Goal: Task Accomplishment & Management: Use online tool/utility

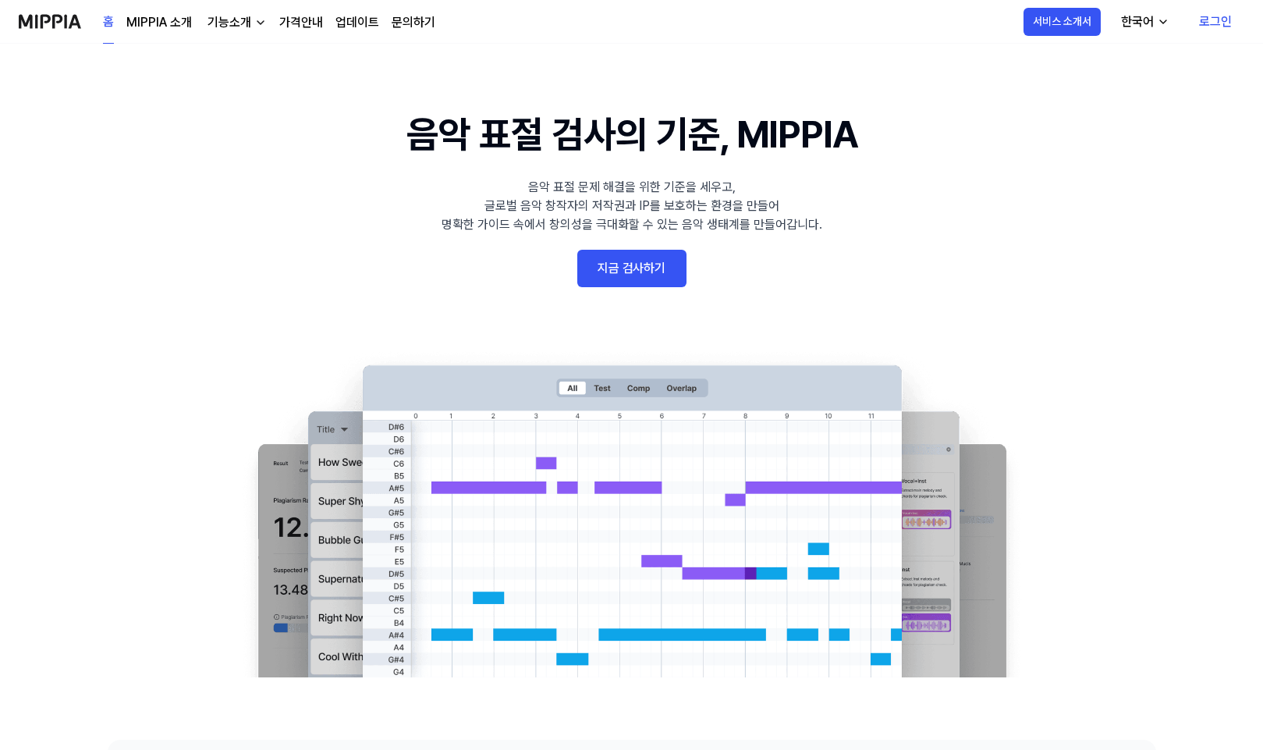
click at [644, 278] on link "지금 검사하기" at bounding box center [631, 268] width 109 height 37
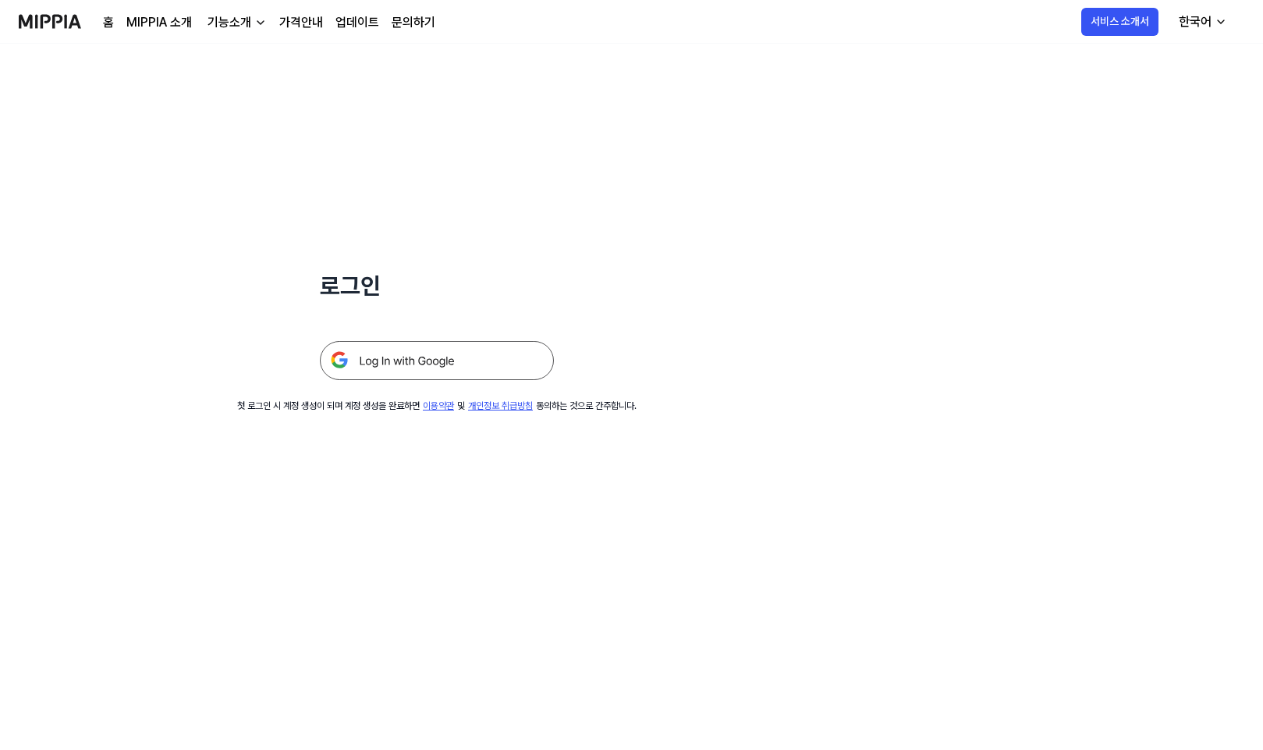
click at [445, 363] on img at bounding box center [437, 360] width 234 height 39
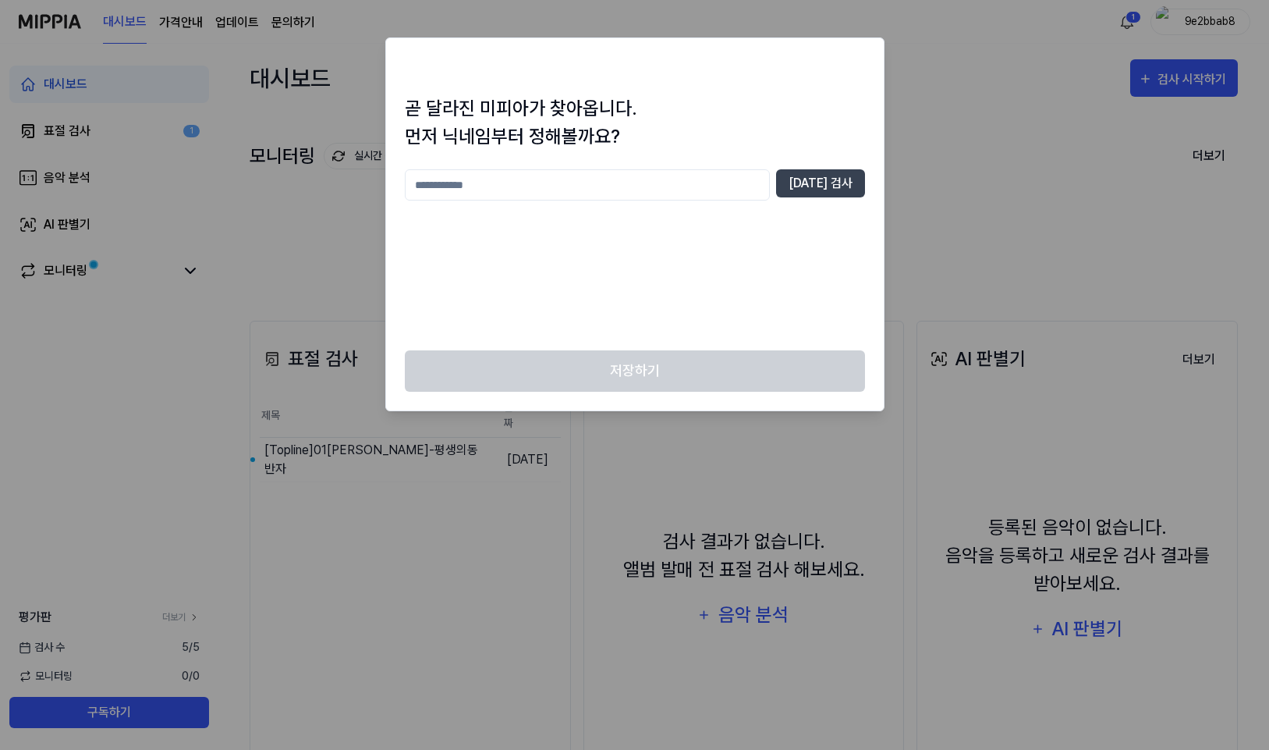
click at [484, 190] on input "text" at bounding box center [587, 184] width 365 height 31
type input "****"
click at [849, 192] on button "[DATE] 검사" at bounding box center [820, 183] width 89 height 28
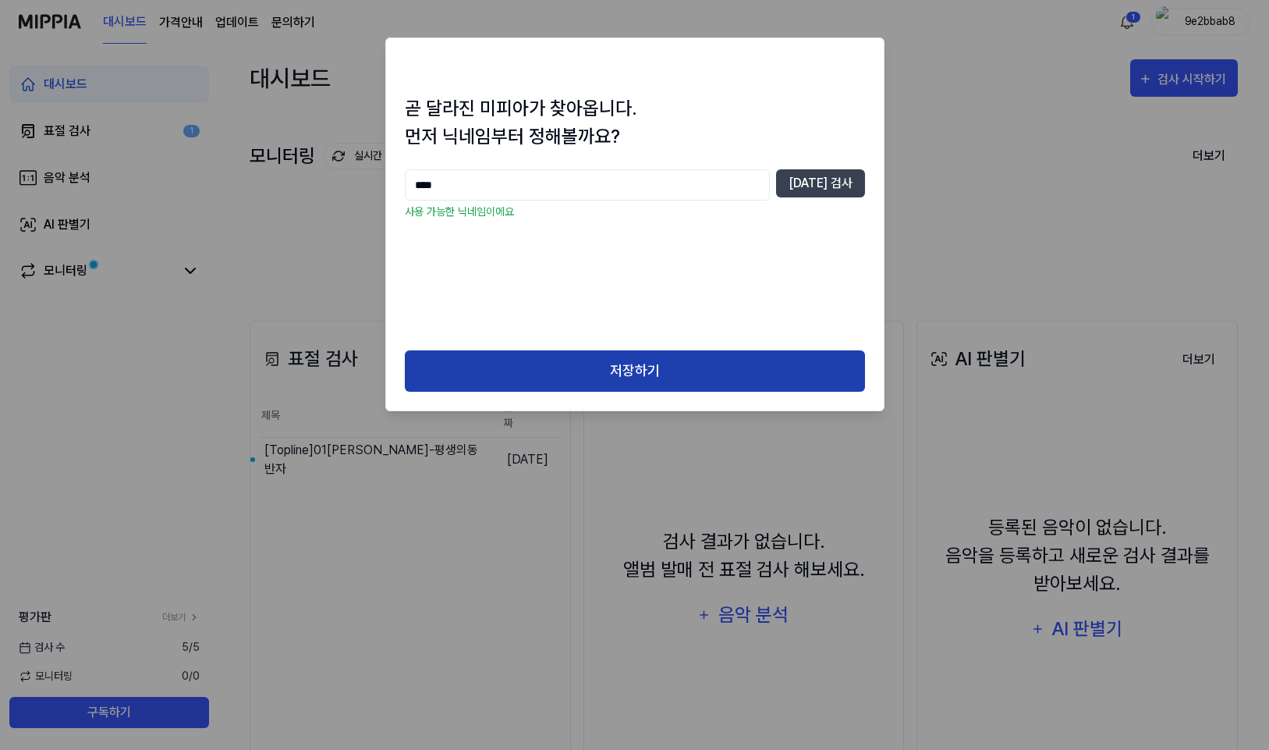
click at [668, 367] on button "저장하기" at bounding box center [635, 370] width 460 height 41
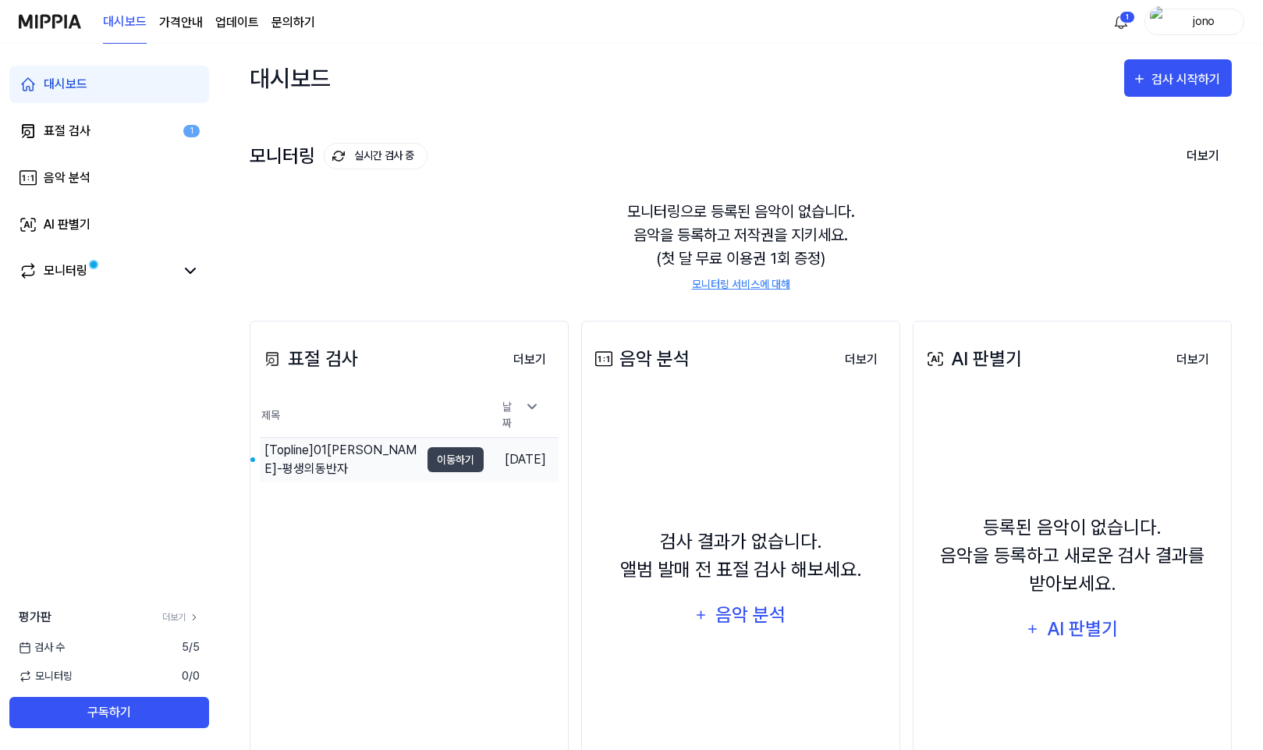
click at [371, 455] on div "[Topline] 01정은정-평생의동반자" at bounding box center [341, 459] width 155 height 37
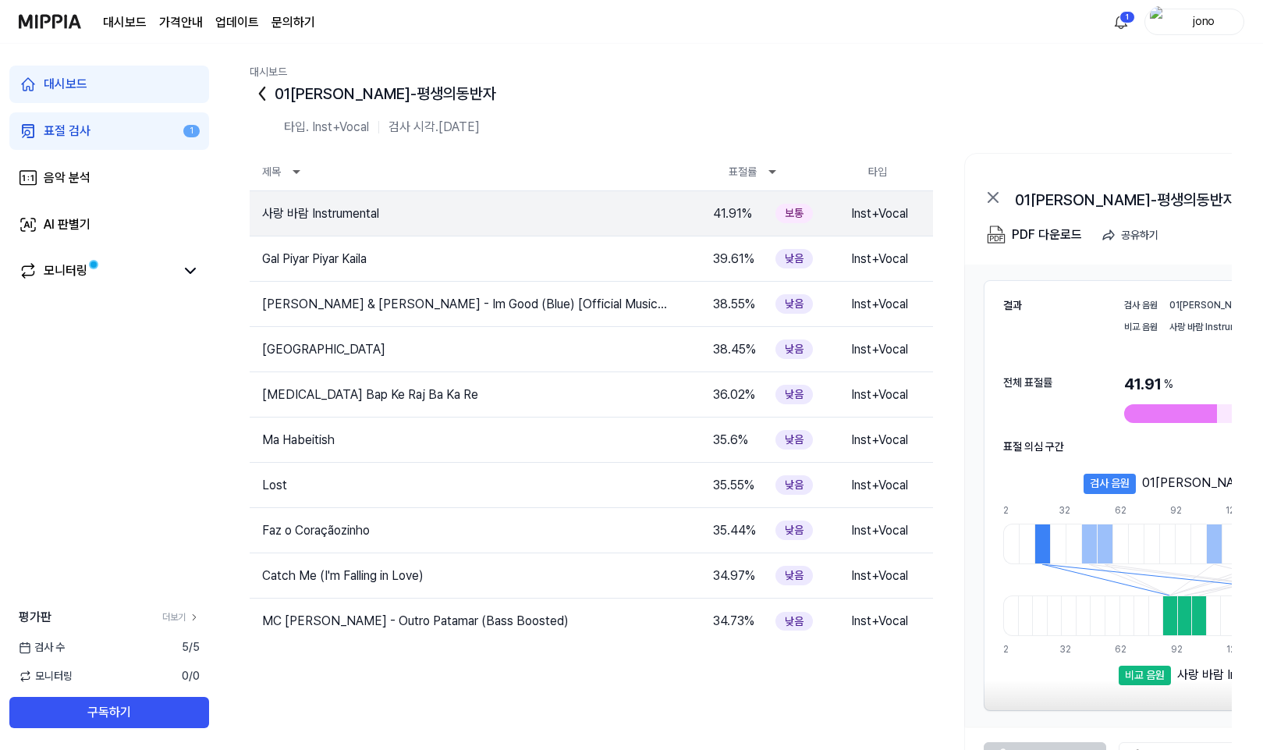
click at [34, 24] on img at bounding box center [50, 21] width 62 height 43
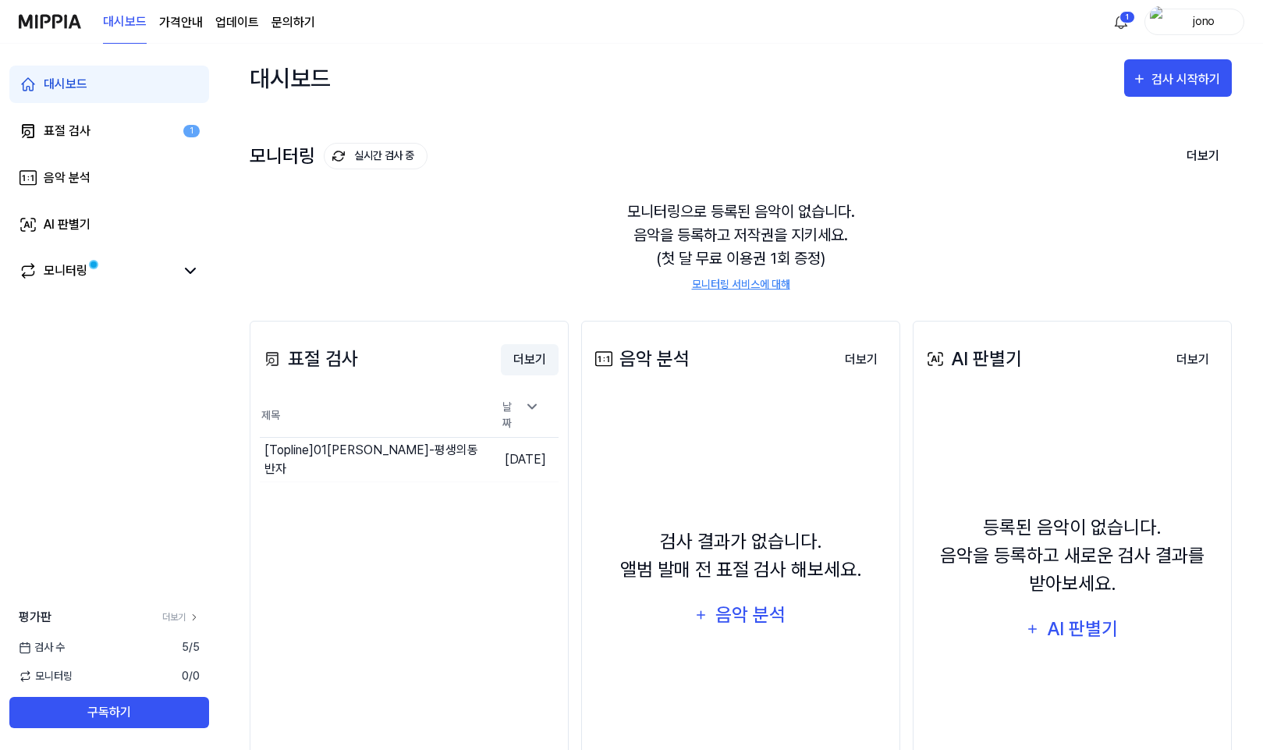
click at [536, 349] on button "더보기" at bounding box center [530, 359] width 58 height 31
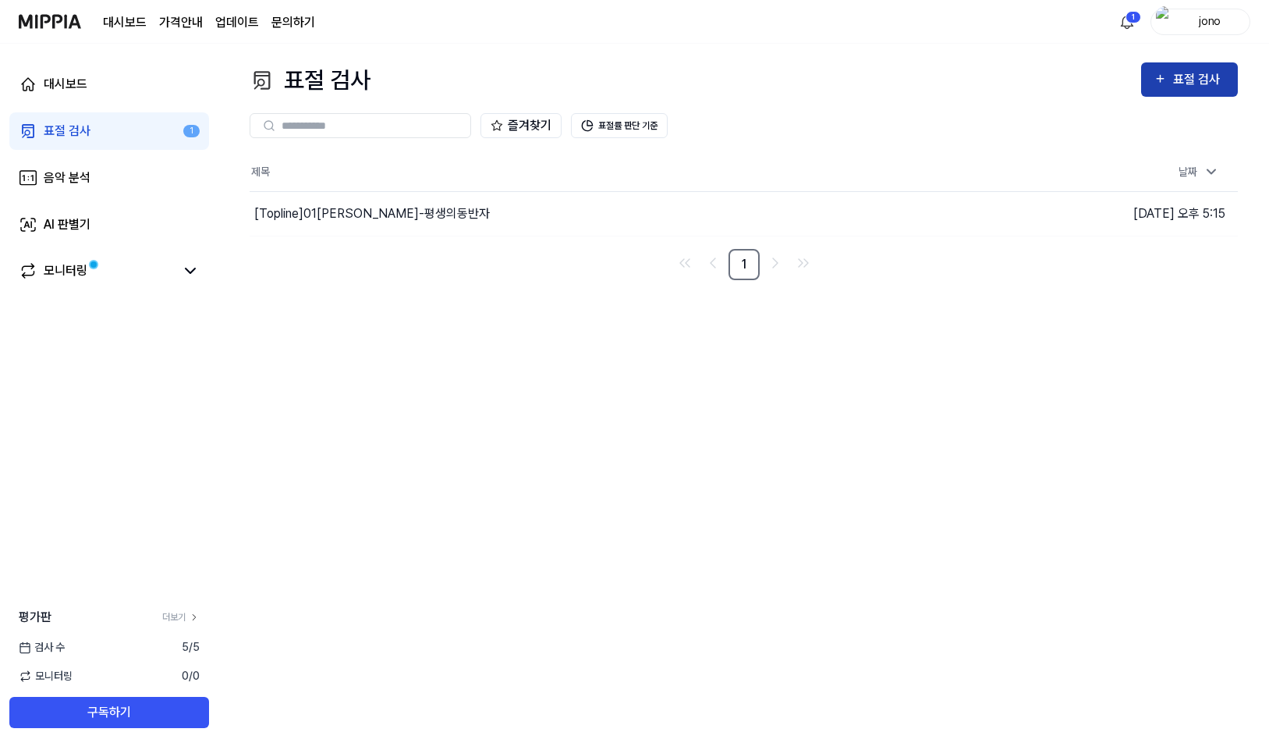
click at [1198, 76] on div "표절 검사" at bounding box center [1199, 79] width 52 height 20
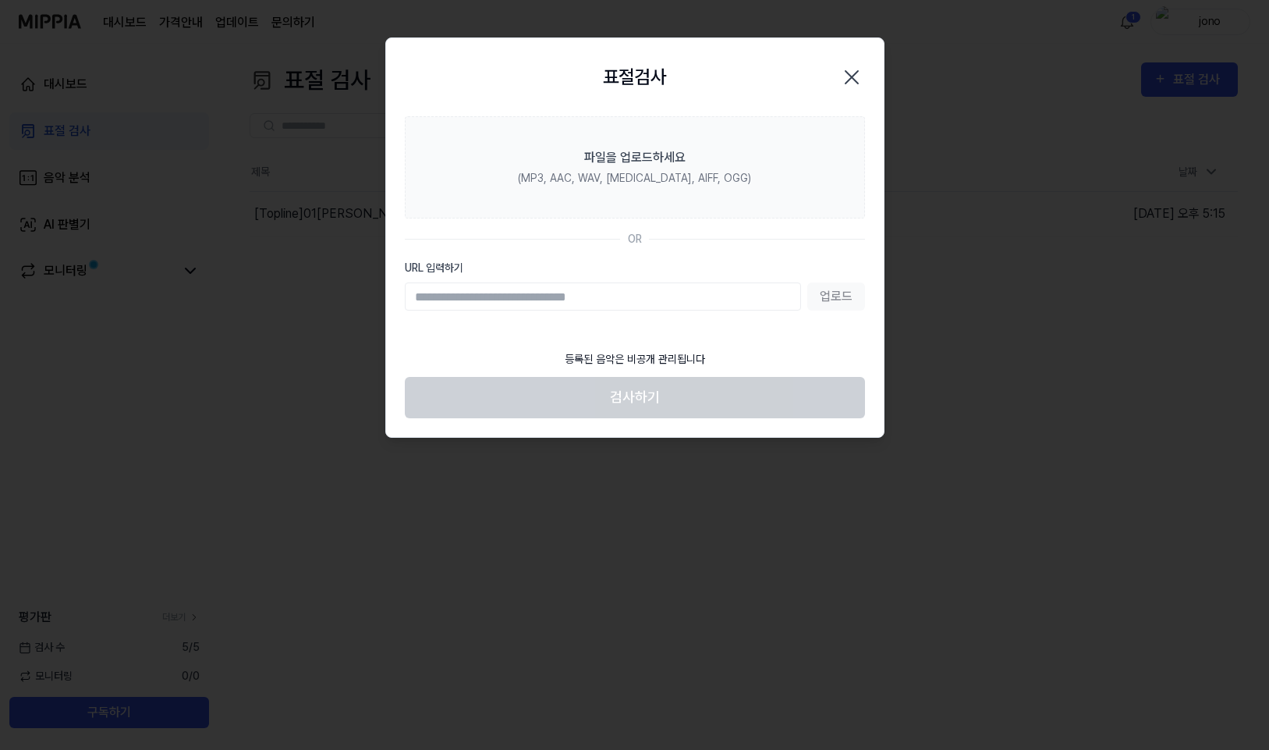
paste input "**********"
type input "**********"
click at [850, 295] on button "업로드" at bounding box center [836, 296] width 58 height 28
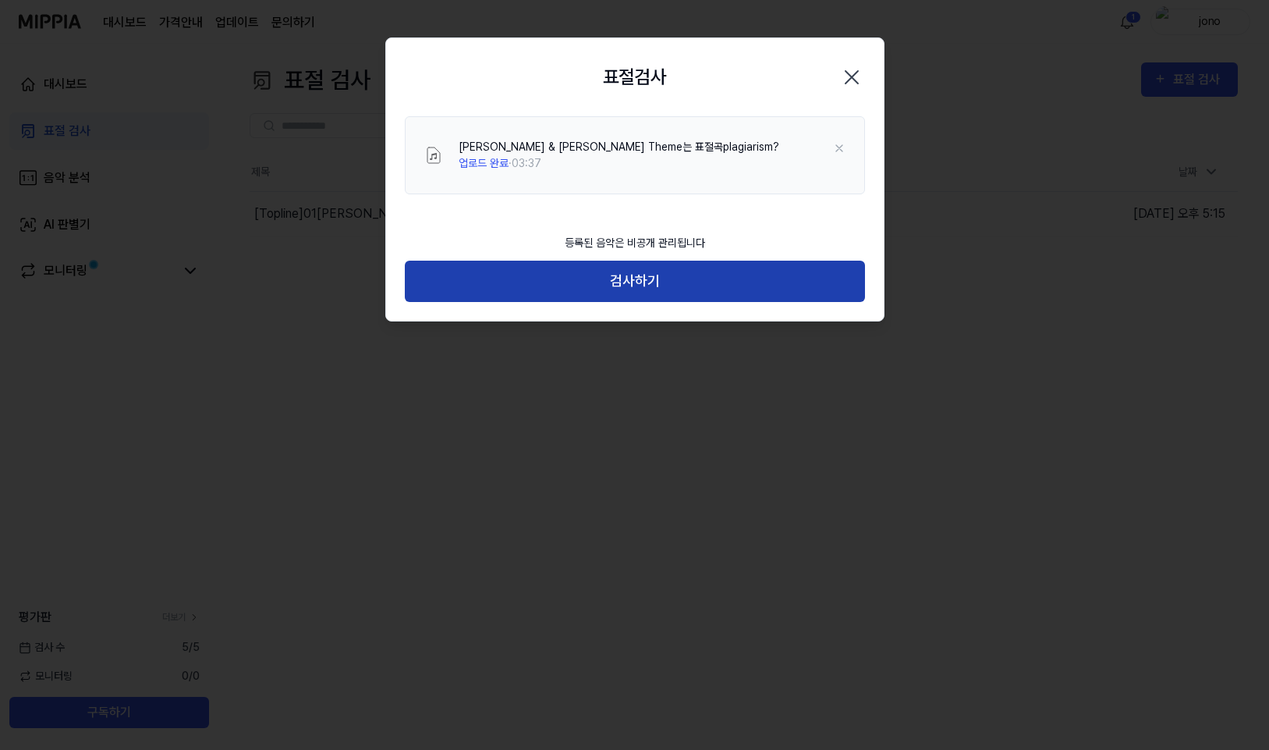
click at [622, 283] on button "검사하기" at bounding box center [635, 281] width 460 height 41
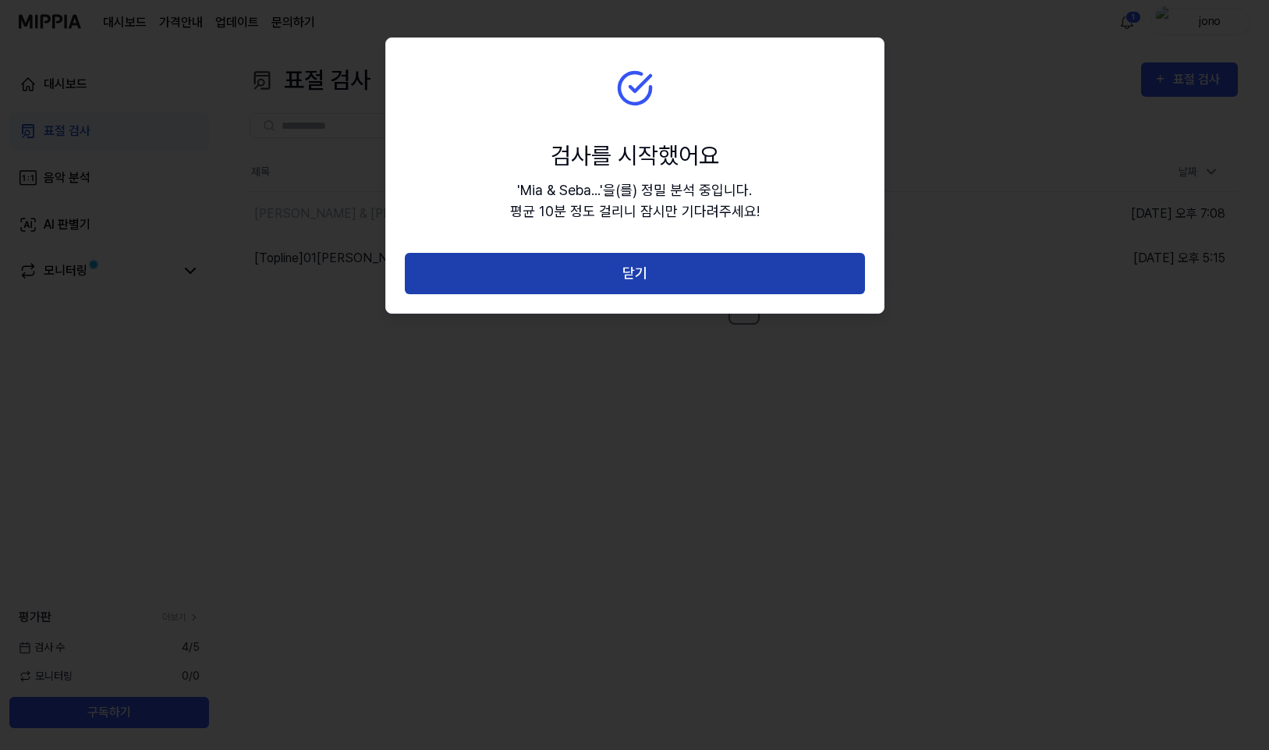
click at [706, 271] on button "닫기" at bounding box center [635, 273] width 460 height 41
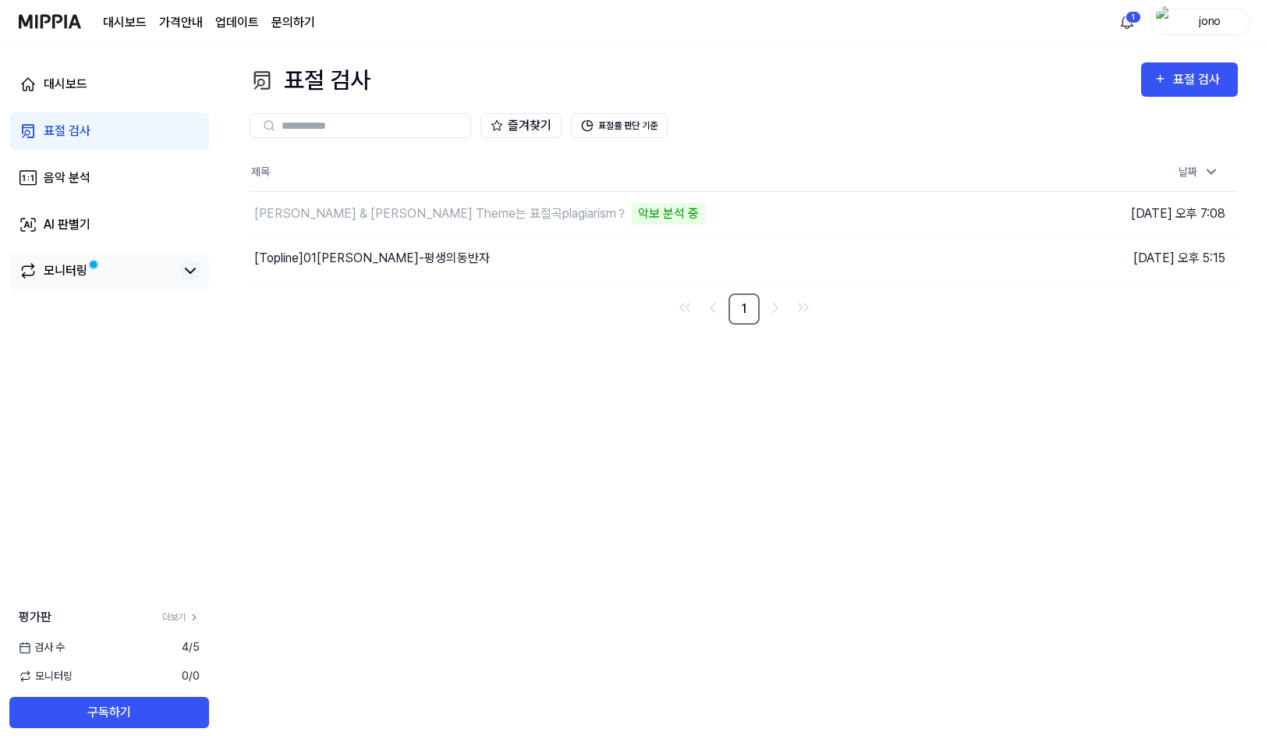
click at [198, 271] on icon at bounding box center [190, 270] width 19 height 19
click at [190, 270] on icon at bounding box center [190, 270] width 9 height 5
click at [66, 265] on div "모니터링" at bounding box center [66, 270] width 44 height 19
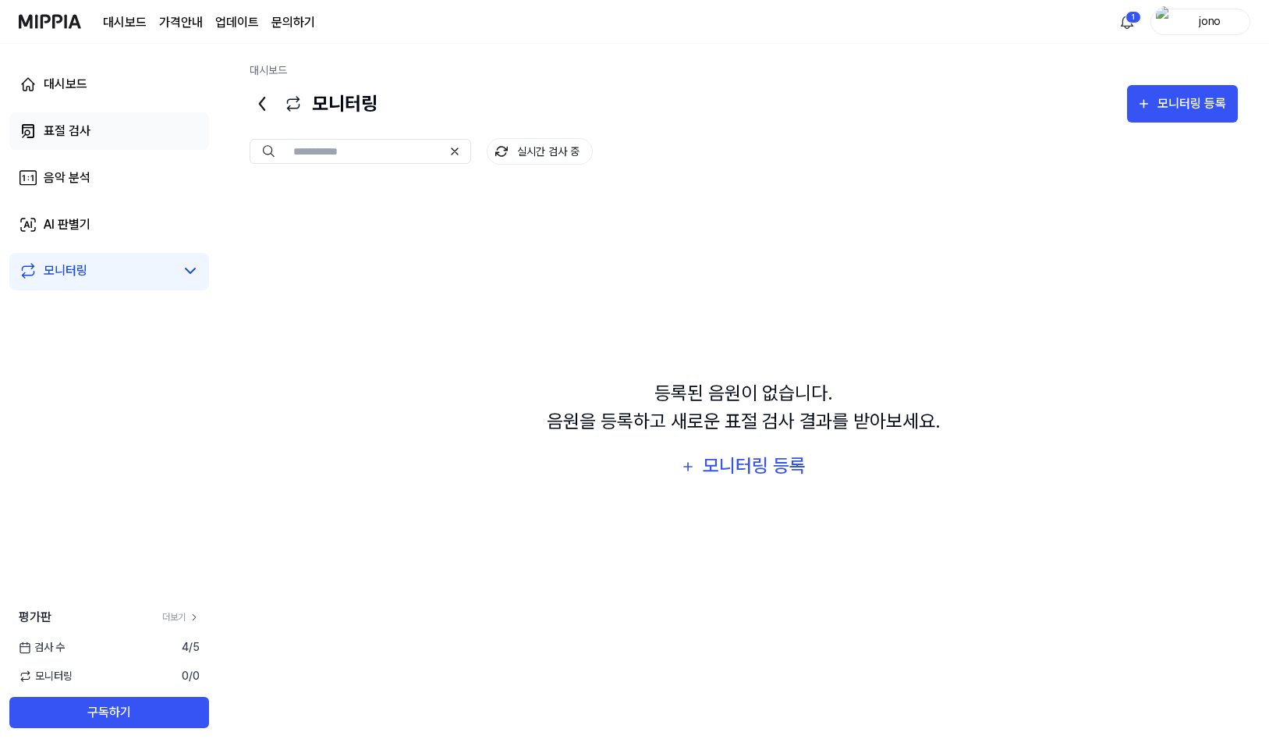
click at [80, 131] on div "표절 검사" at bounding box center [67, 131] width 47 height 19
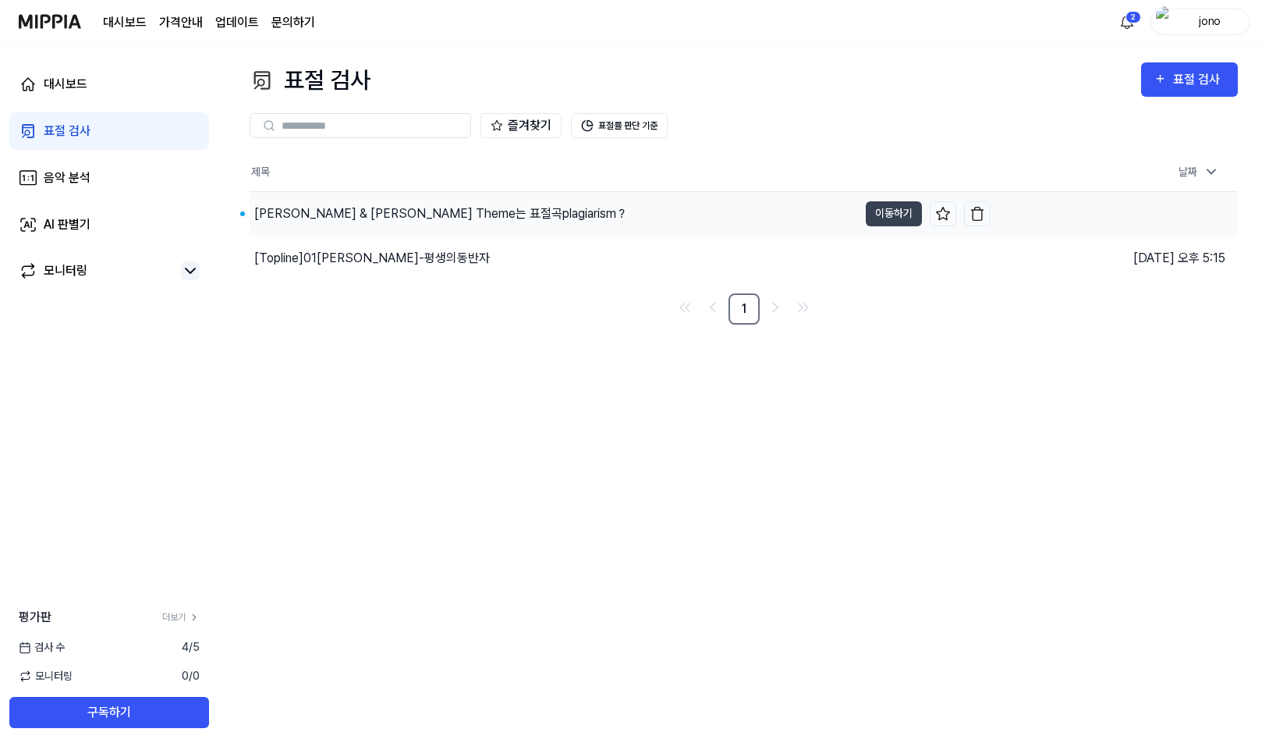
click at [526, 215] on div "[PERSON_NAME] & [PERSON_NAME] Theme는 표절곡plagiarism？" at bounding box center [554, 214] width 608 height 44
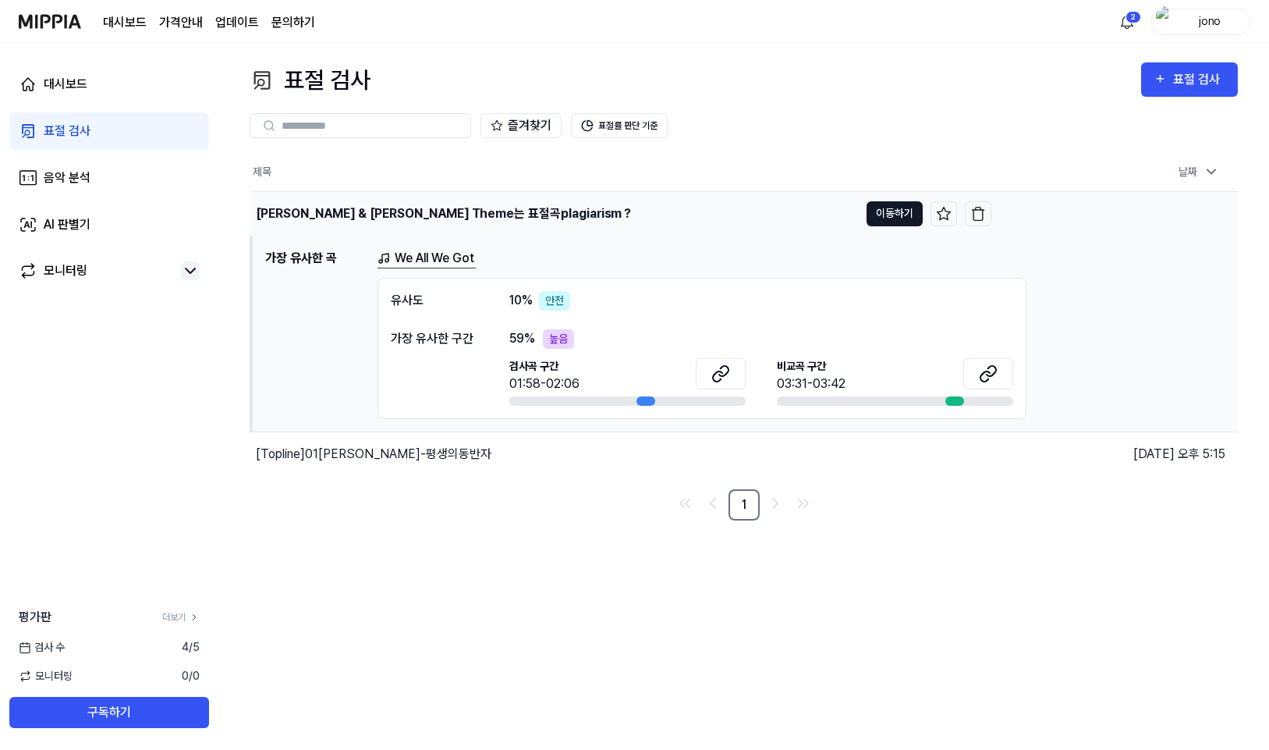
click at [899, 218] on button "이동하기" at bounding box center [895, 213] width 56 height 25
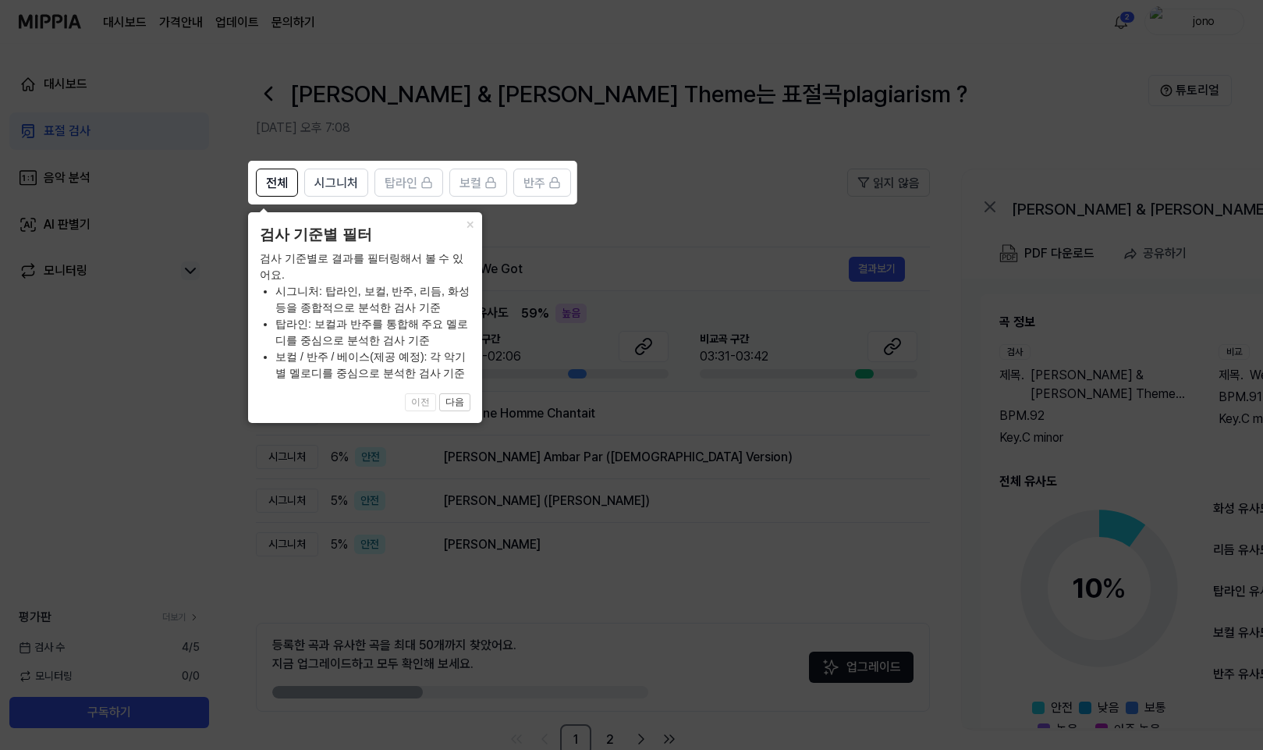
click at [748, 191] on icon at bounding box center [634, 375] width 1269 height 750
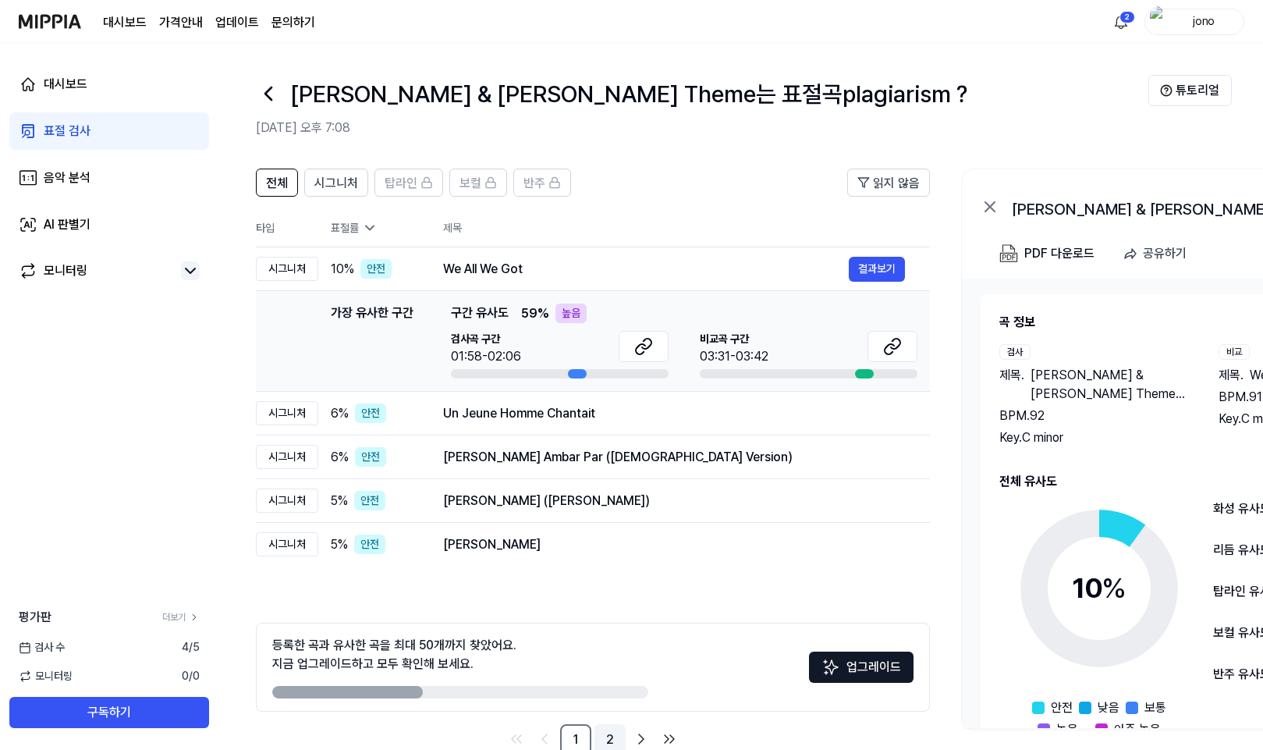
click at [610, 741] on link "2" at bounding box center [609, 739] width 31 height 31
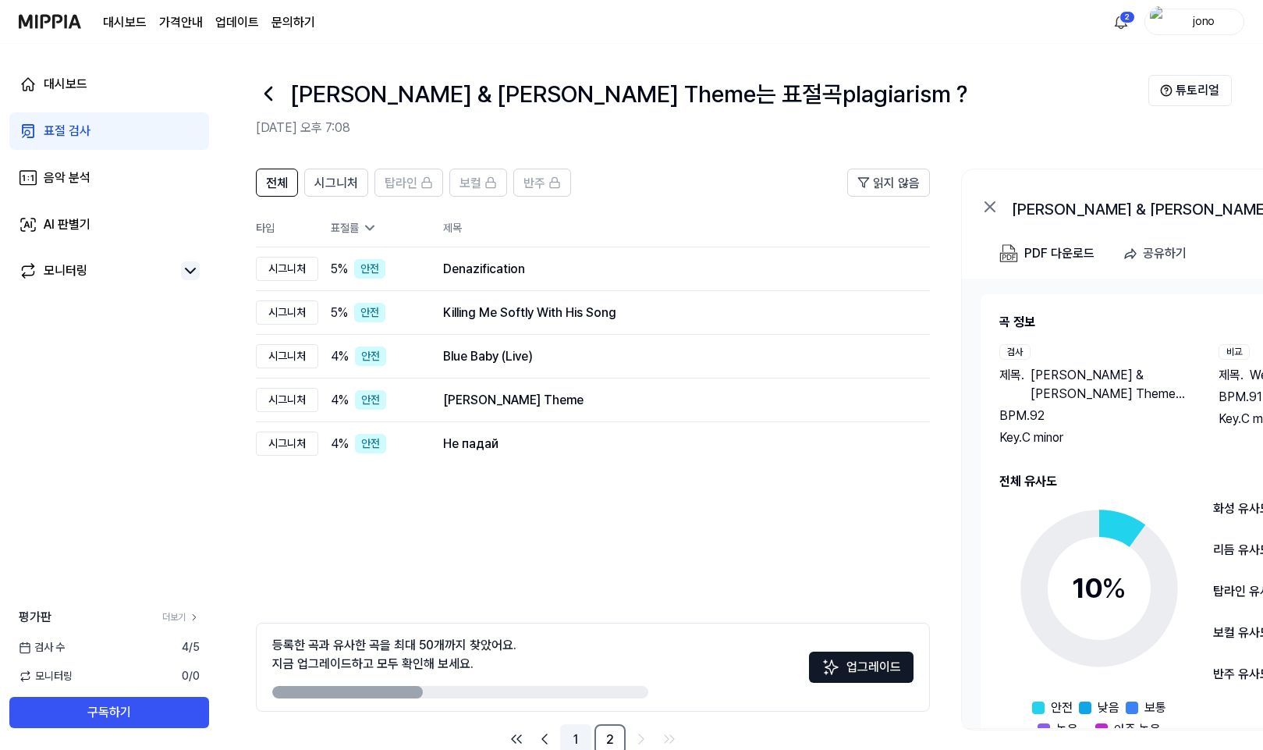
click at [582, 740] on link "1" at bounding box center [575, 739] width 31 height 31
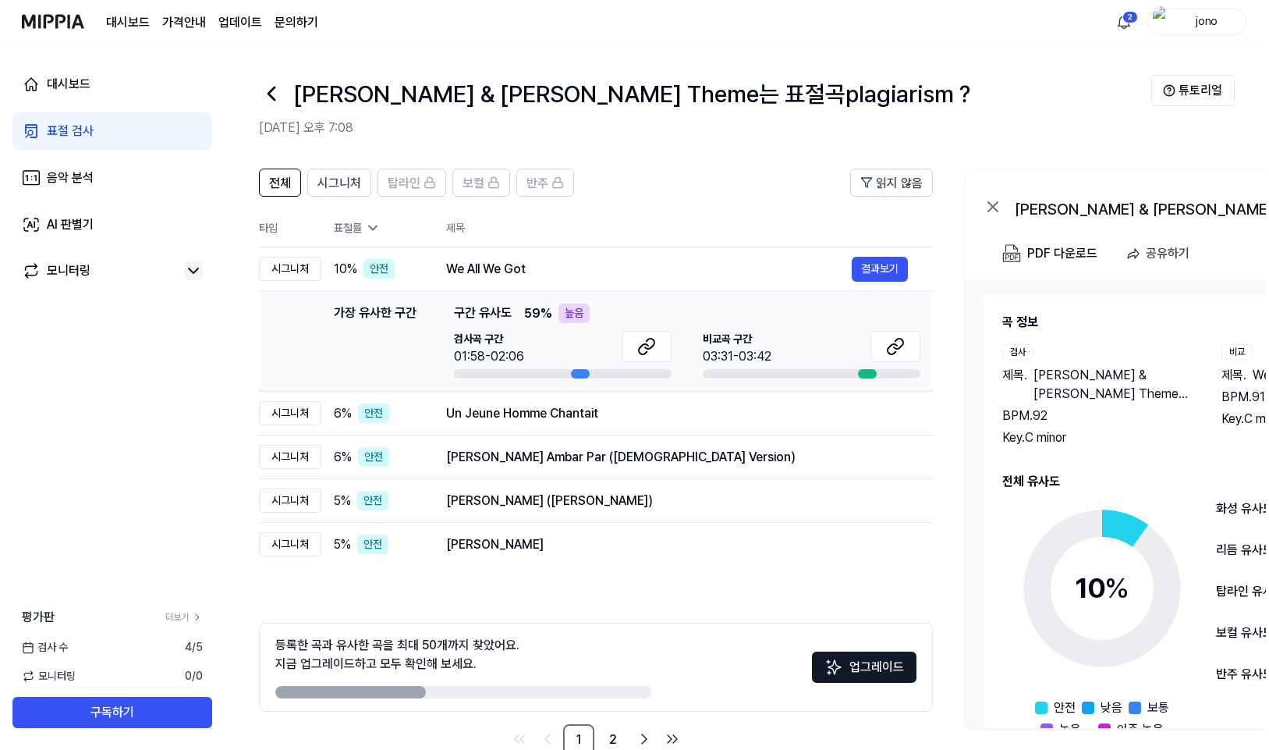
scroll to position [45, 0]
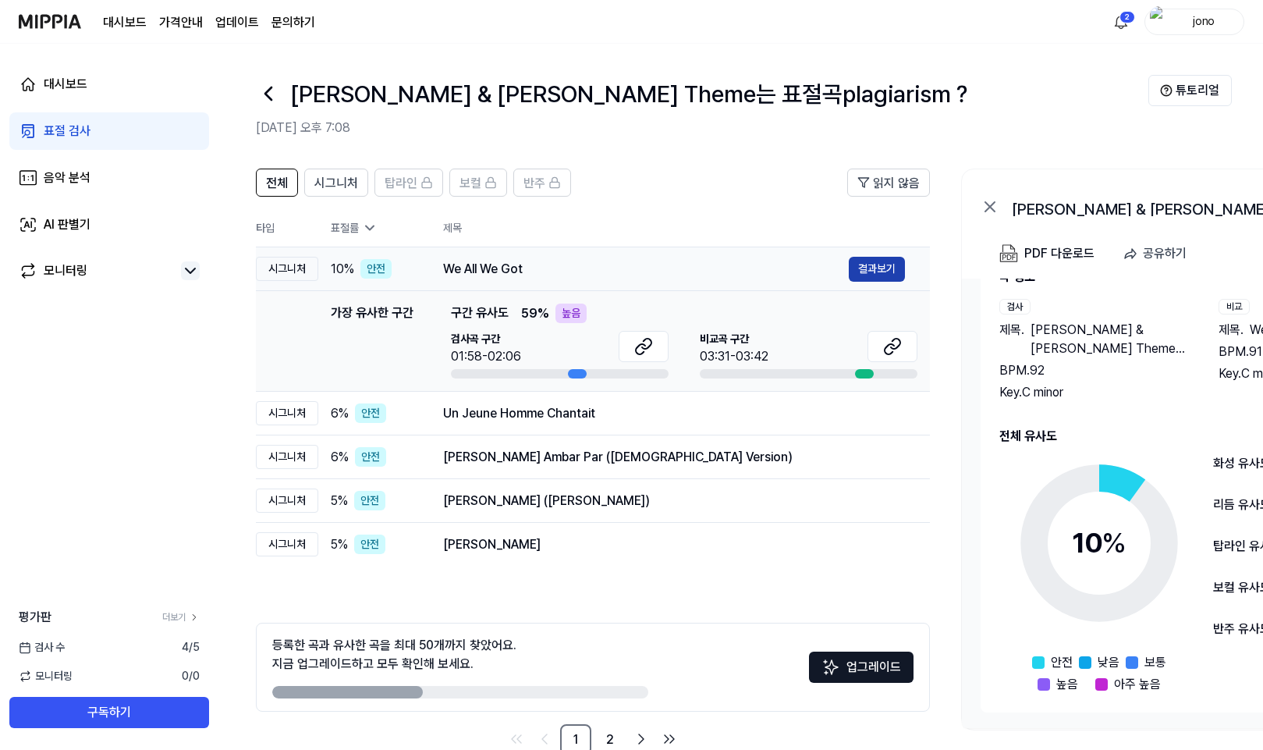
click at [885, 268] on button "결과보기" at bounding box center [877, 269] width 56 height 25
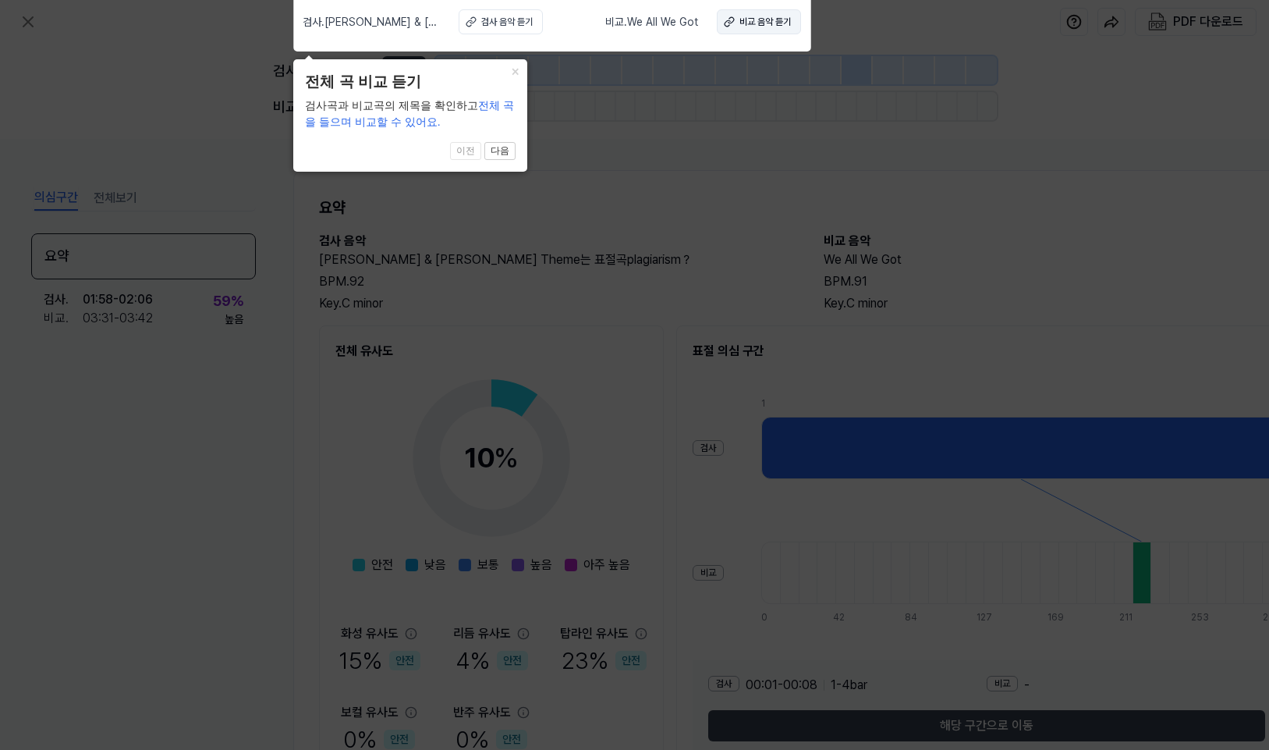
click at [760, 16] on div "비교 음악 듣기" at bounding box center [764, 22] width 51 height 14
click at [509, 154] on button "다음" at bounding box center [499, 151] width 31 height 19
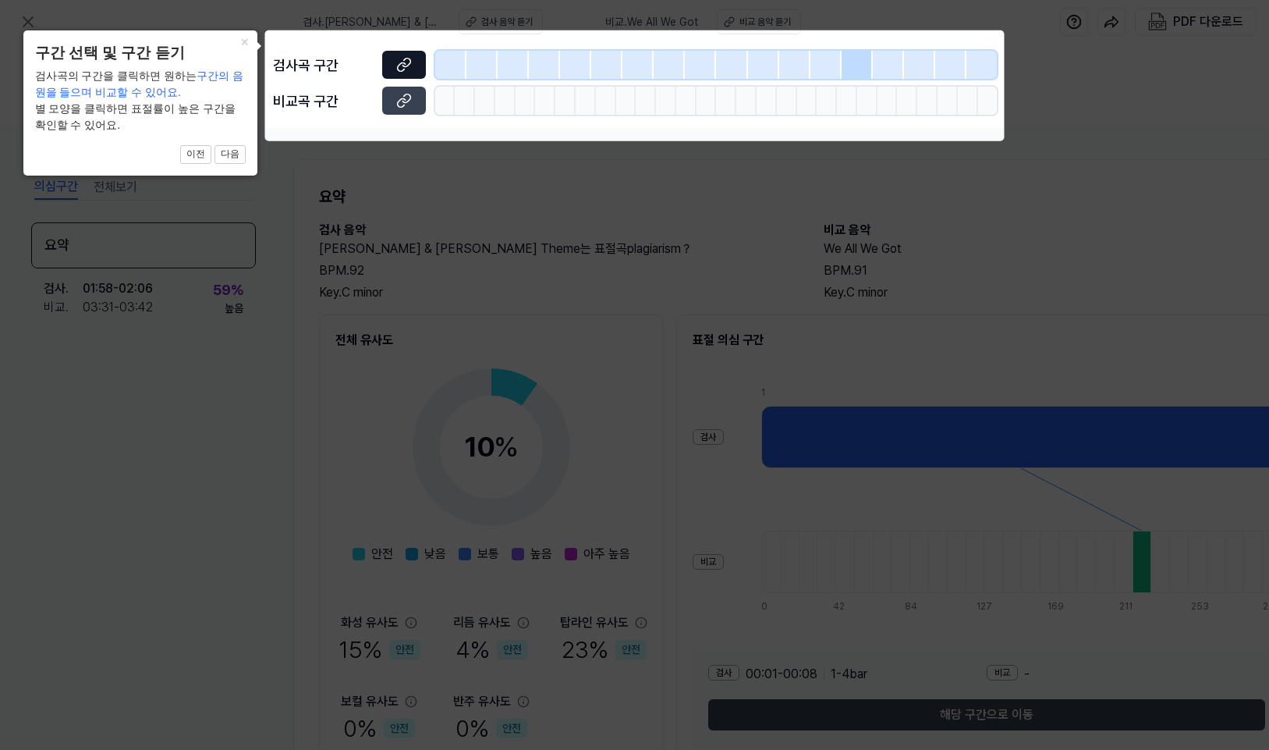
click at [391, 62] on button at bounding box center [404, 65] width 44 height 28
click at [406, 90] on button at bounding box center [404, 101] width 44 height 28
click at [223, 156] on button "다음" at bounding box center [229, 154] width 31 height 19
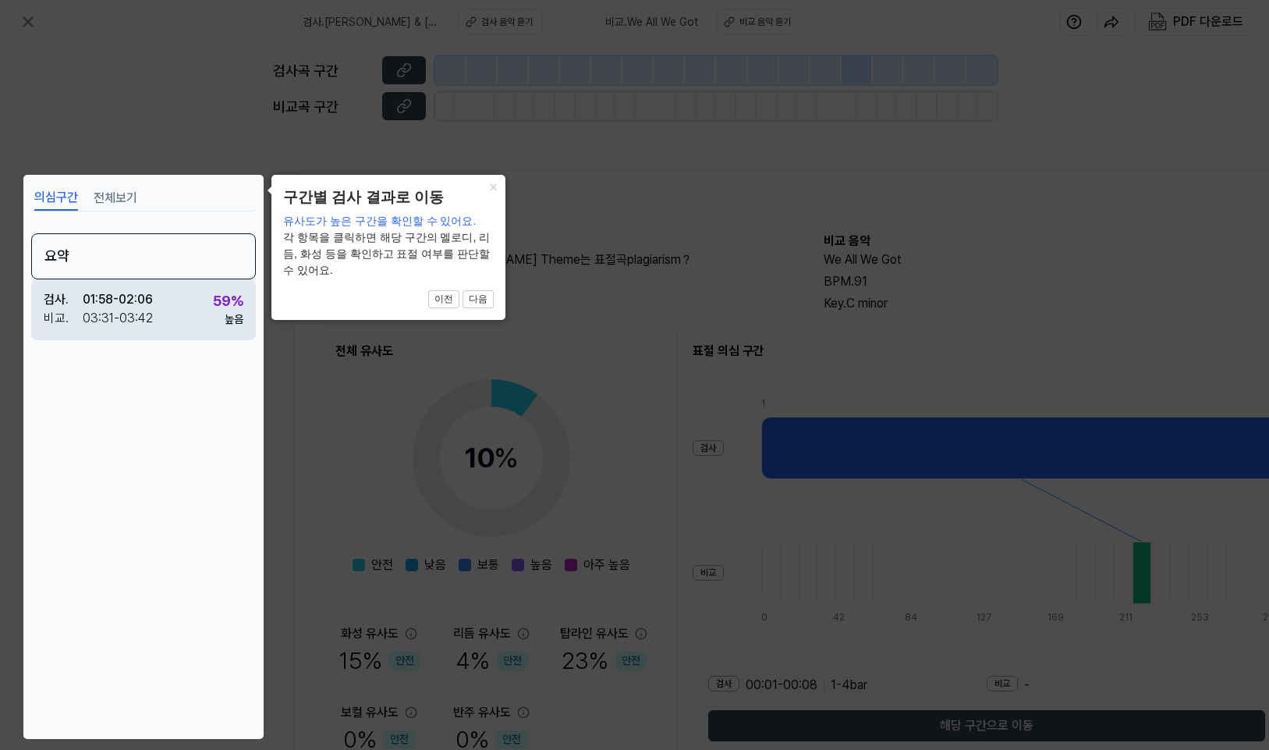
click at [232, 305] on div "59 %" at bounding box center [228, 300] width 30 height 21
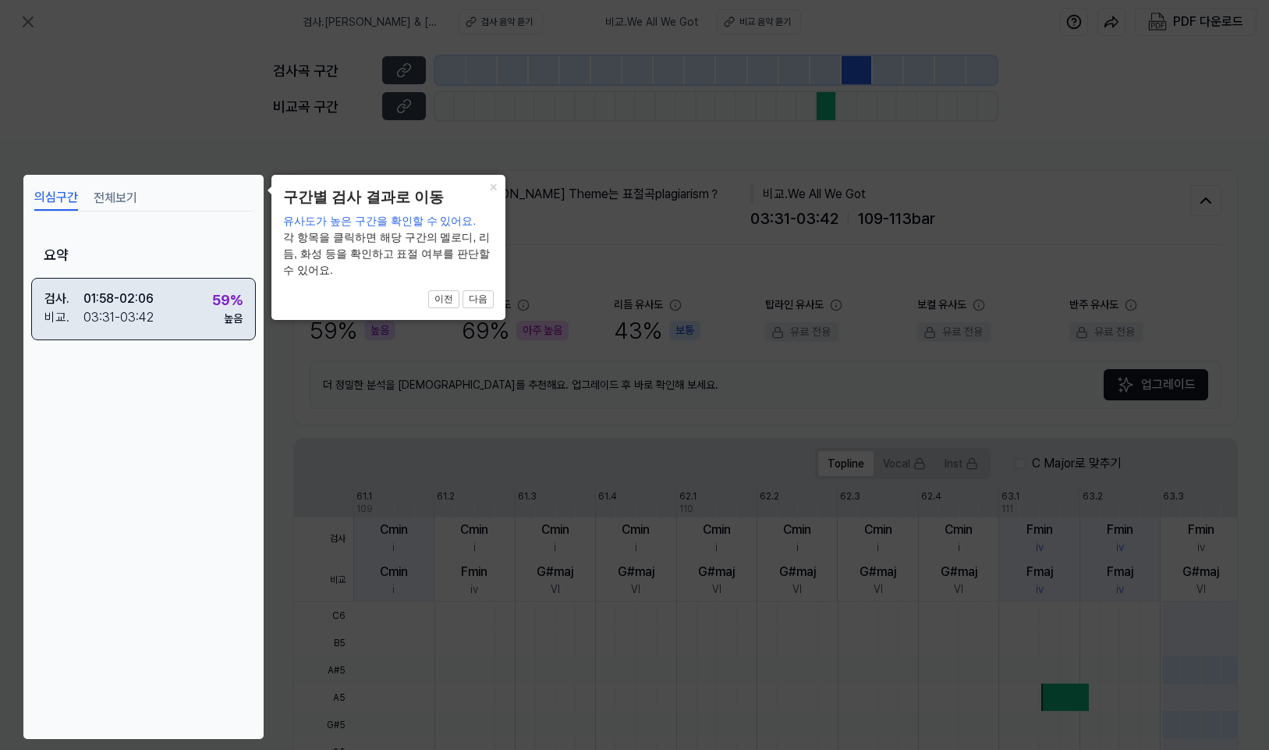
click at [172, 303] on div "검사 . 01:58 - 02:06 비교 . 03:31 - 03:42 59 % 높음" at bounding box center [143, 309] width 225 height 62
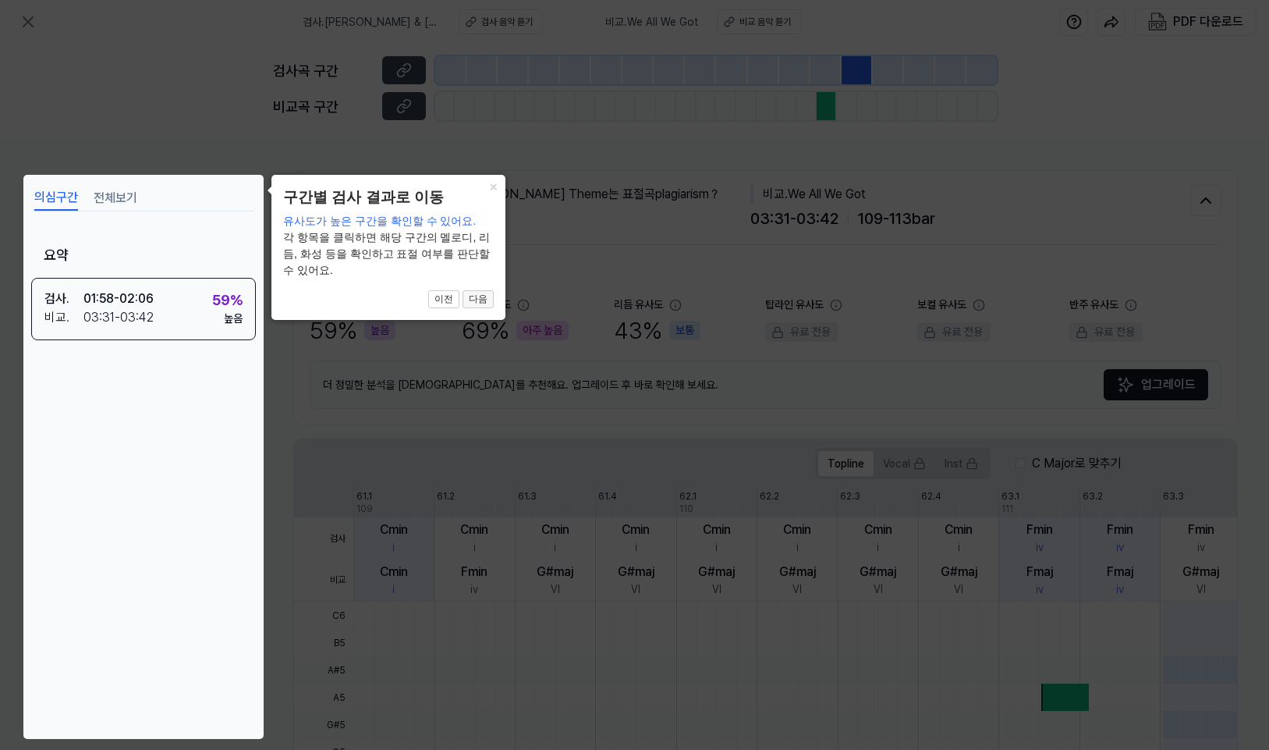
click at [479, 300] on button "다음" at bounding box center [478, 299] width 31 height 19
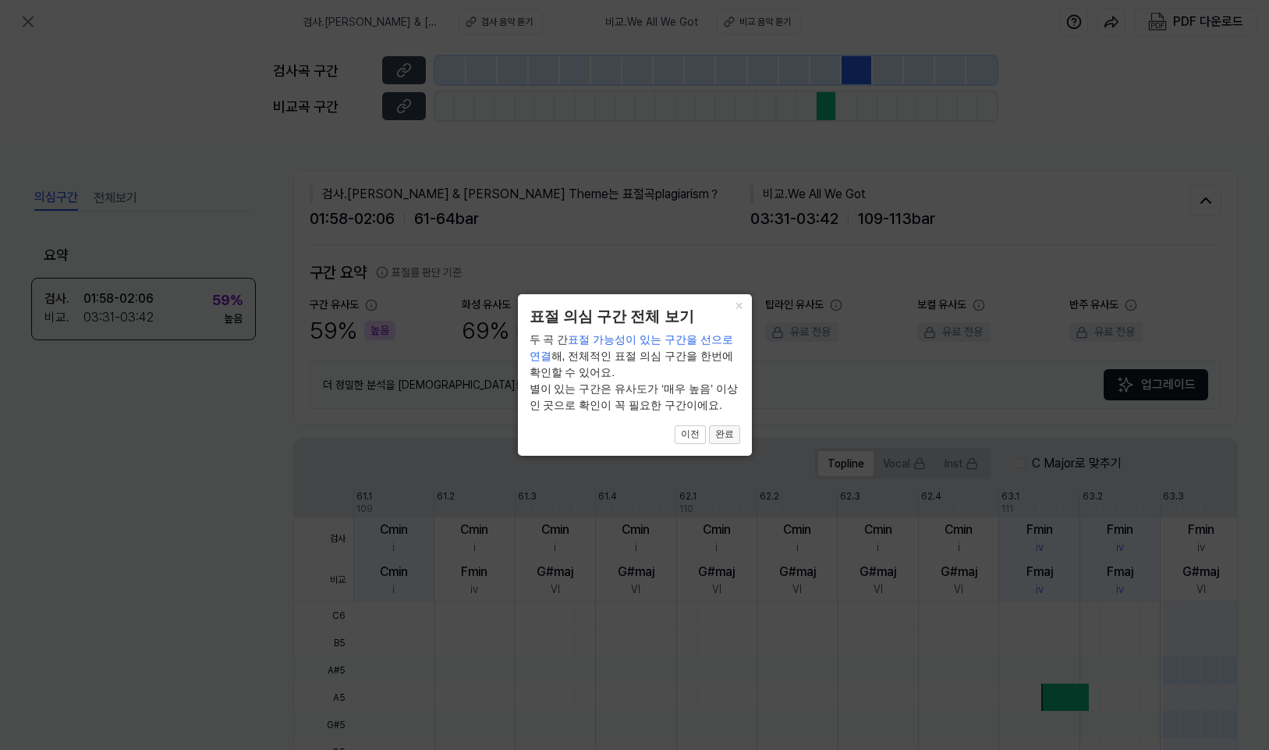
click at [733, 441] on button "완료" at bounding box center [724, 434] width 31 height 19
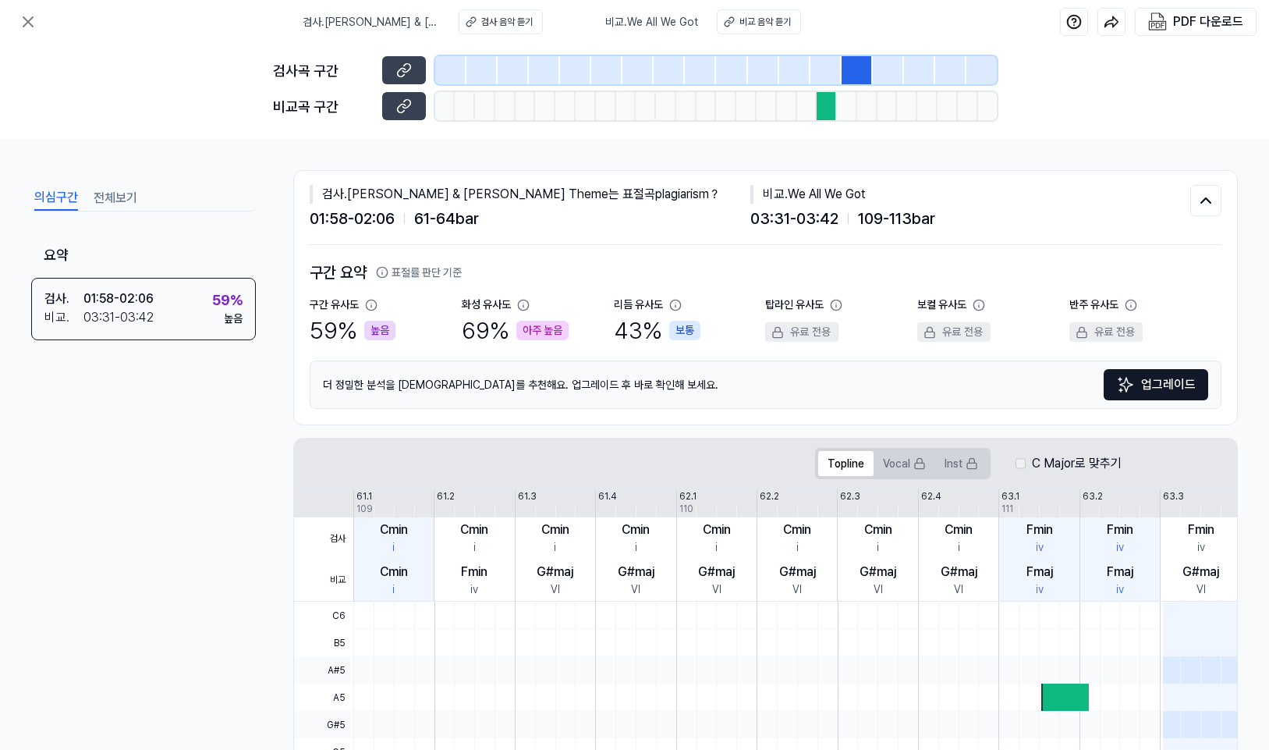
click at [350, 324] on div "59 % 높음" at bounding box center [353, 330] width 86 height 35
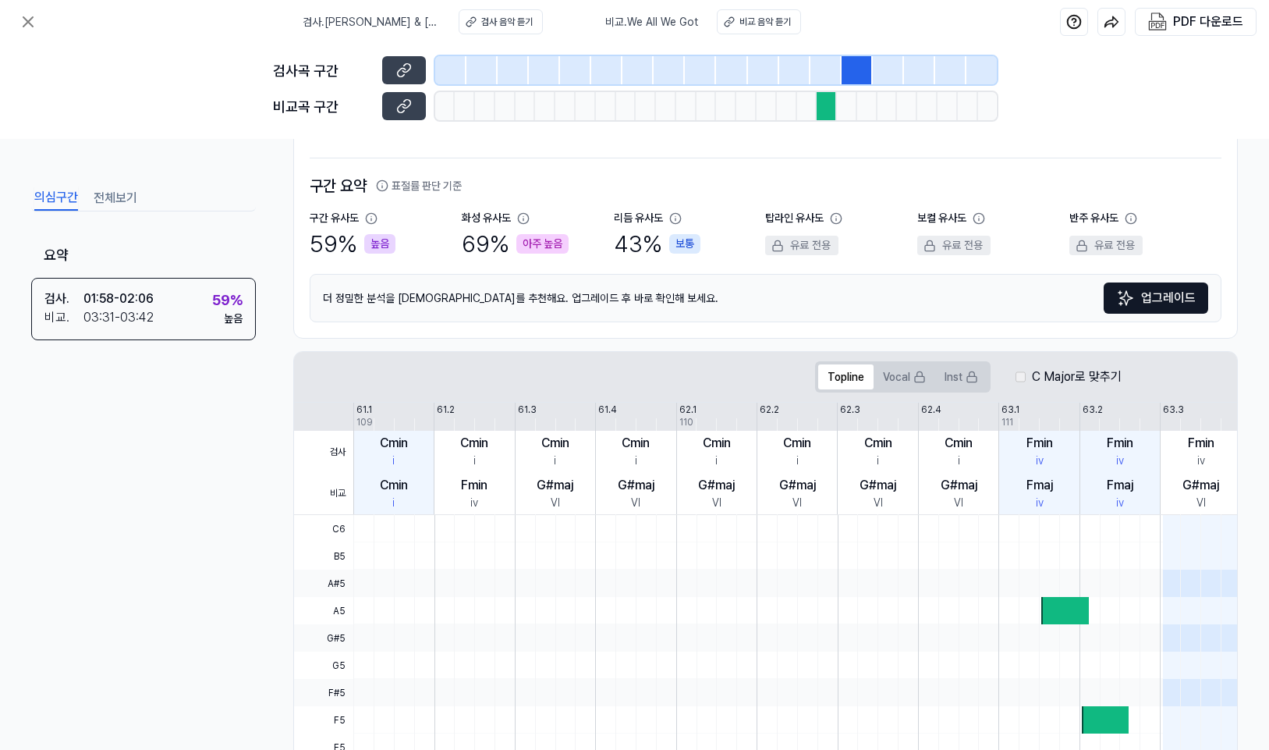
scroll to position [0, 0]
